Goal: Information Seeking & Learning: Learn about a topic

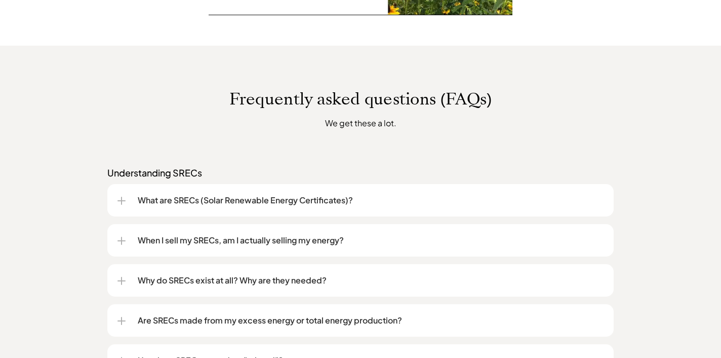
scroll to position [711, 0]
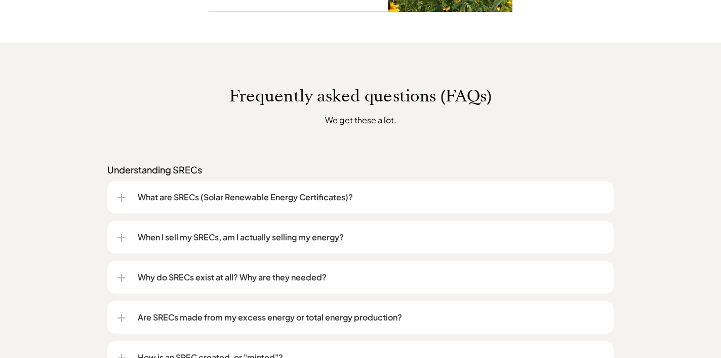
click at [114, 199] on div "What are SRECs (Solar Renewable Energy Certificates)?" at bounding box center [360, 197] width 506 height 32
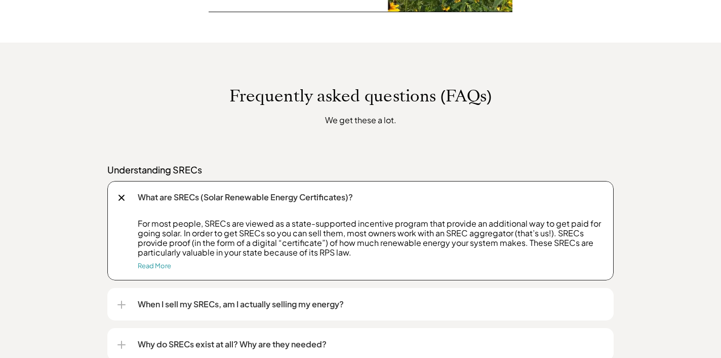
click at [129, 201] on div "What are SRECs (Solar Renewable Energy Certificates)?" at bounding box center [361, 197] width 486 height 32
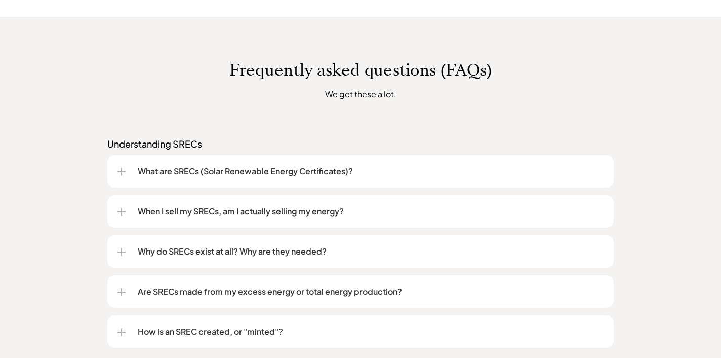
scroll to position [738, 0]
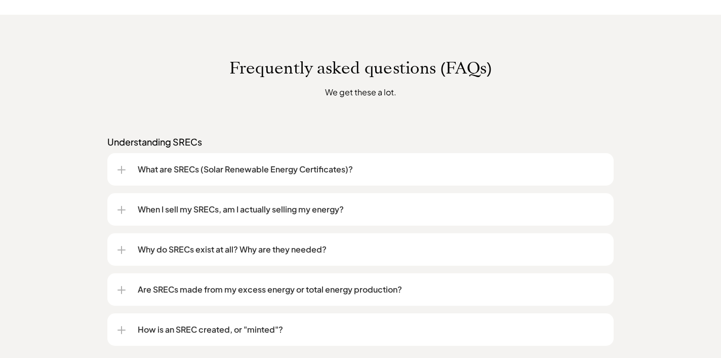
click at [124, 209] on div at bounding box center [122, 210] width 8 height 8
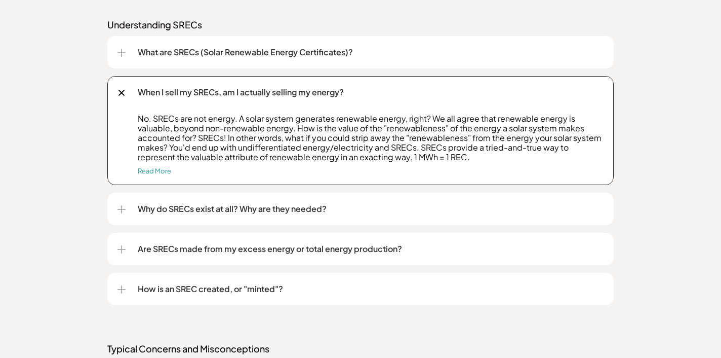
scroll to position [856, 0]
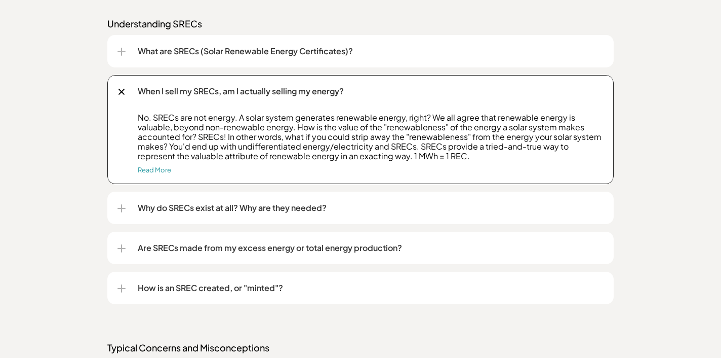
click at [124, 209] on div at bounding box center [122, 208] width 8 height 8
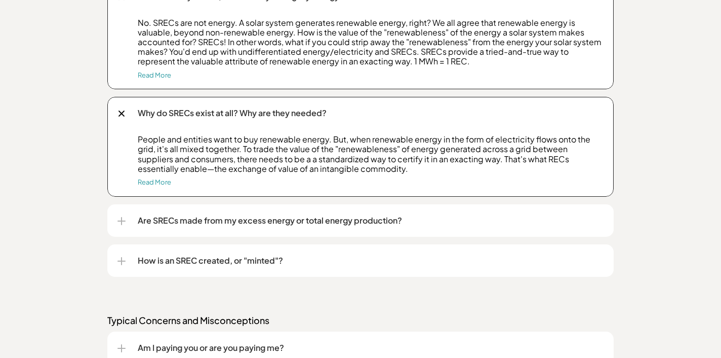
scroll to position [962, 0]
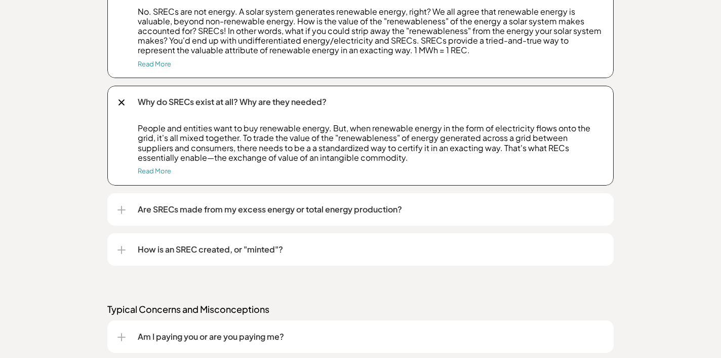
click at [124, 209] on div at bounding box center [122, 209] width 8 height 1
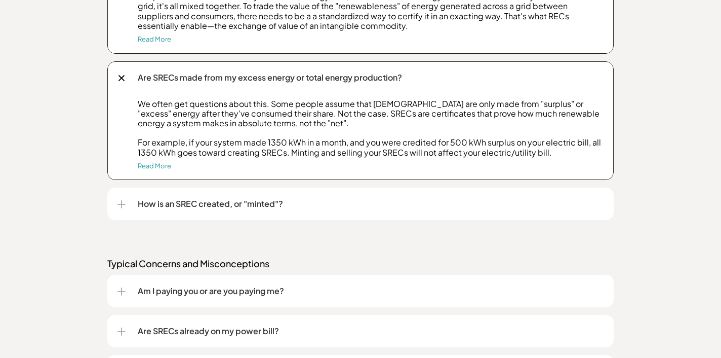
scroll to position [1094, 0]
click at [124, 209] on div "How is an SREC created, or "minted"?" at bounding box center [361, 203] width 486 height 32
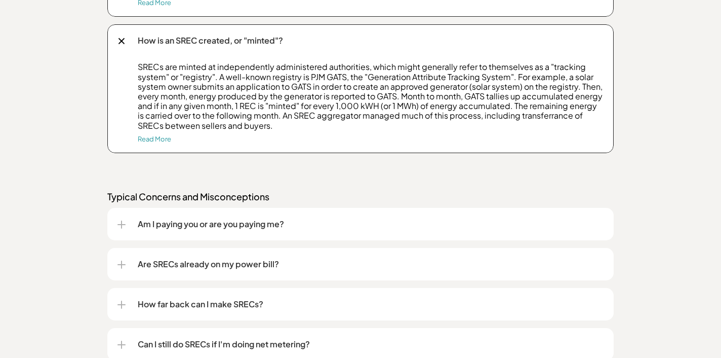
scroll to position [1259, 0]
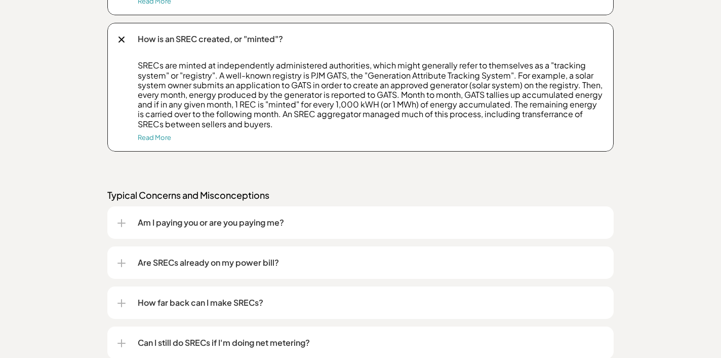
click at [117, 220] on div "Am I paying you or are you paying me?" at bounding box center [360, 222] width 506 height 32
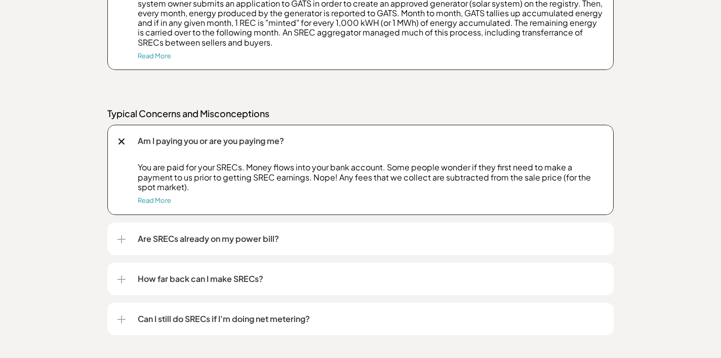
scroll to position [1356, 0]
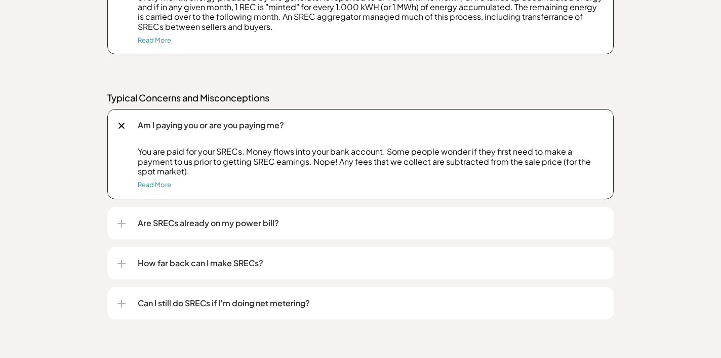
click at [124, 224] on div at bounding box center [122, 223] width 8 height 8
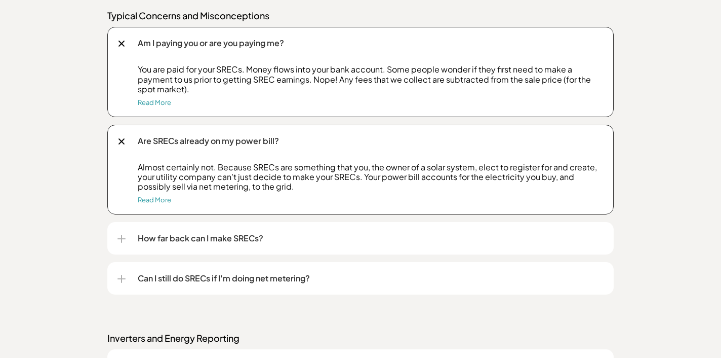
scroll to position [1438, 0]
click at [124, 225] on div "How far back can I make SRECs?" at bounding box center [361, 237] width 486 height 32
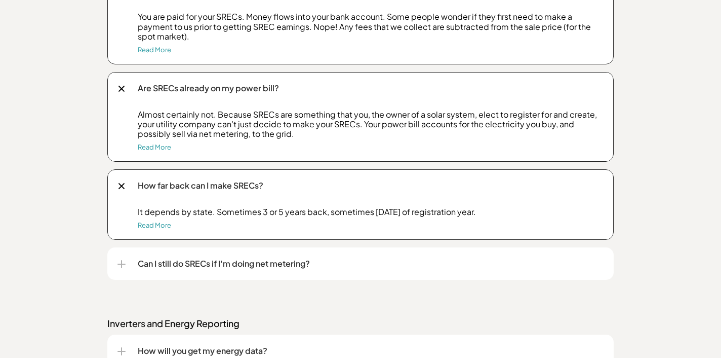
scroll to position [1491, 0]
click at [131, 253] on div "Can I still do SRECs if I'm doing net metering?" at bounding box center [361, 263] width 486 height 32
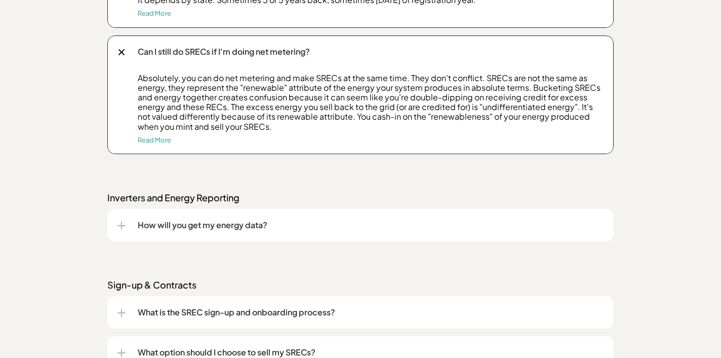
scroll to position [1702, 0]
click at [113, 222] on div "How will you get my energy data?" at bounding box center [360, 225] width 506 height 32
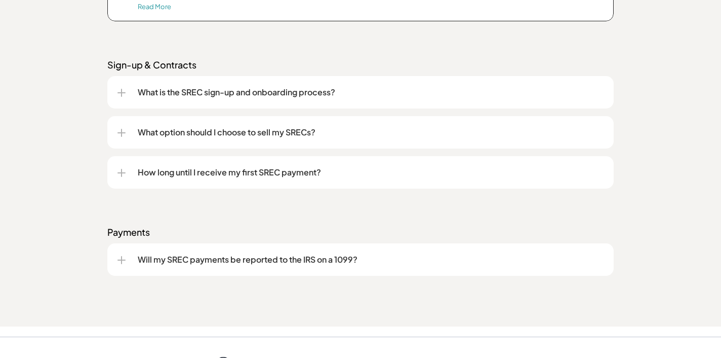
scroll to position [1980, 0]
click at [114, 124] on div "What option should I choose to sell my SRECs?" at bounding box center [360, 131] width 506 height 32
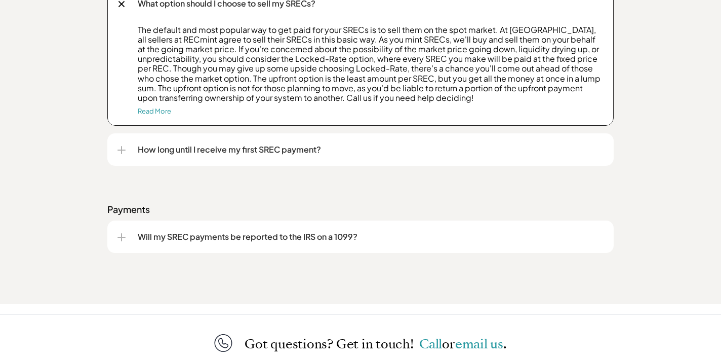
scroll to position [2110, 0]
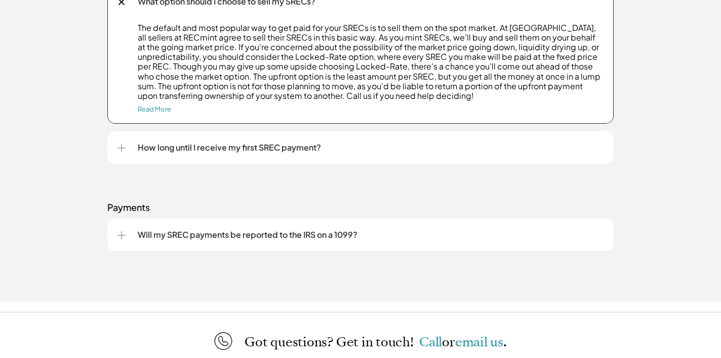
click at [116, 142] on div "How long until I receive my first SREC payment?" at bounding box center [360, 147] width 506 height 32
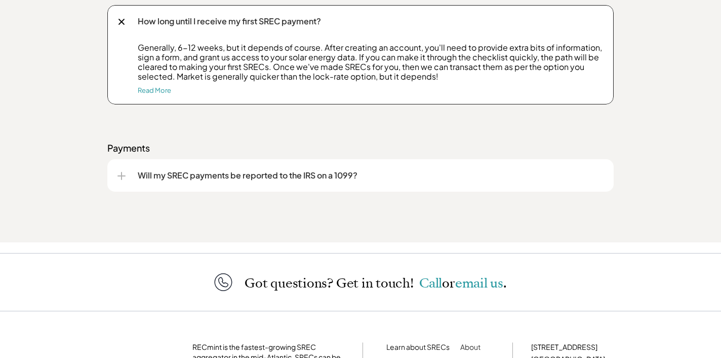
scroll to position [2237, 0]
click at [119, 175] on div at bounding box center [122, 175] width 8 height 1
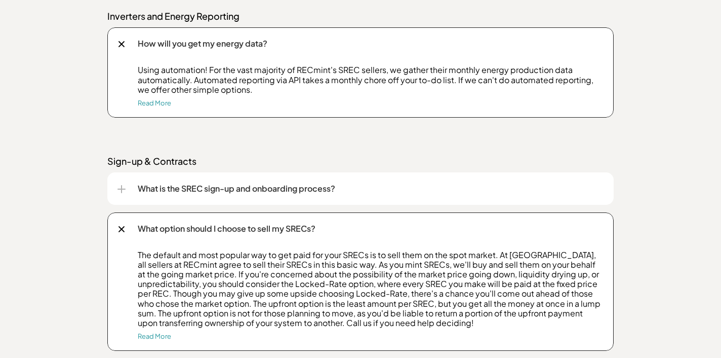
scroll to position [1859, 0]
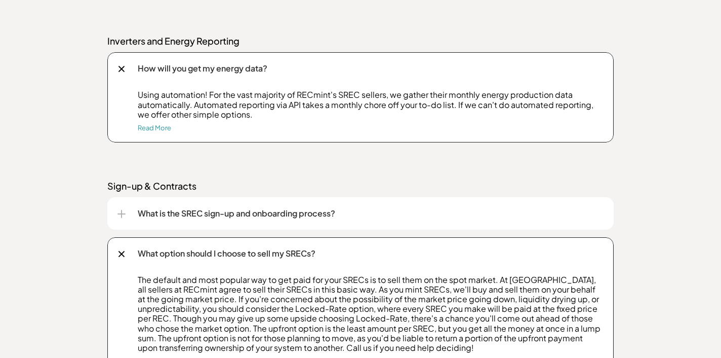
click at [121, 198] on div "What is the SREC sign-up and onboarding process?" at bounding box center [361, 213] width 486 height 32
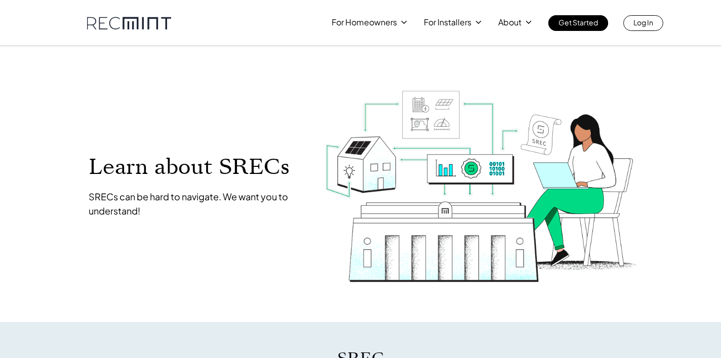
scroll to position [0, 0]
